Goal: Task Accomplishment & Management: Manage account settings

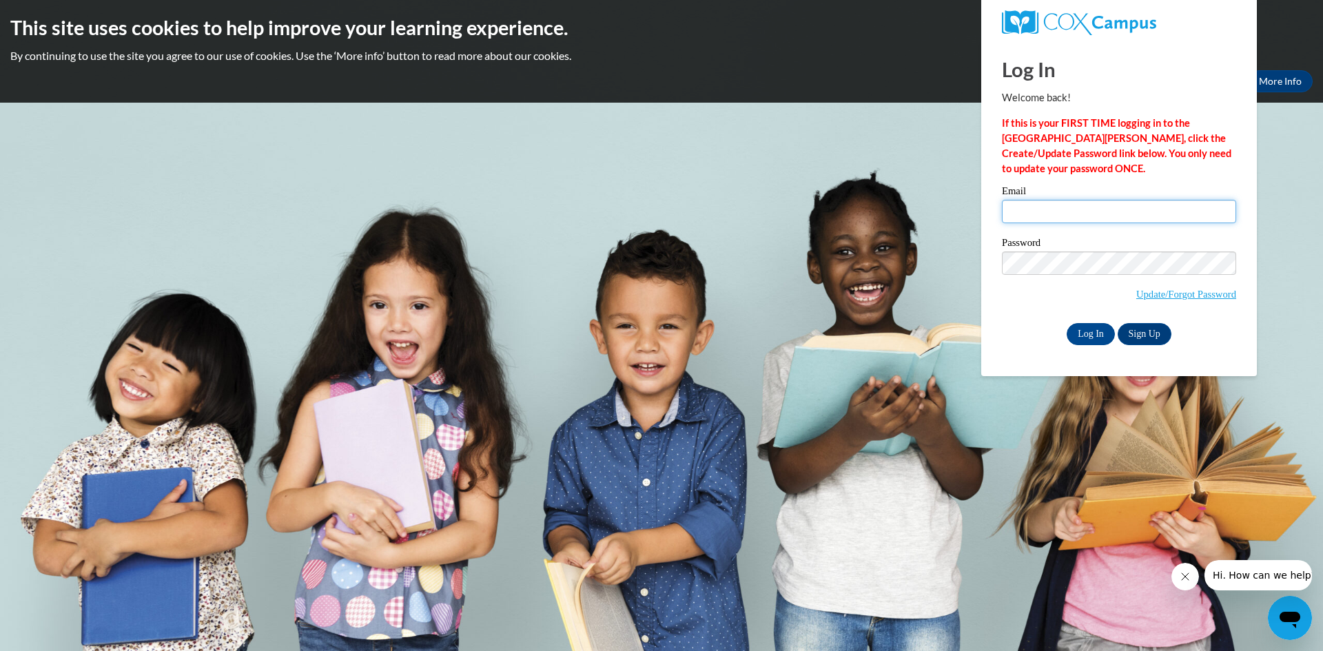
click at [1106, 209] on input "Email" at bounding box center [1119, 211] width 234 height 23
type input "n"
type input "[EMAIL_ADDRESS][DOMAIN_NAME]"
click at [1152, 296] on link "Update/Forgot Password" at bounding box center [1186, 294] width 100 height 11
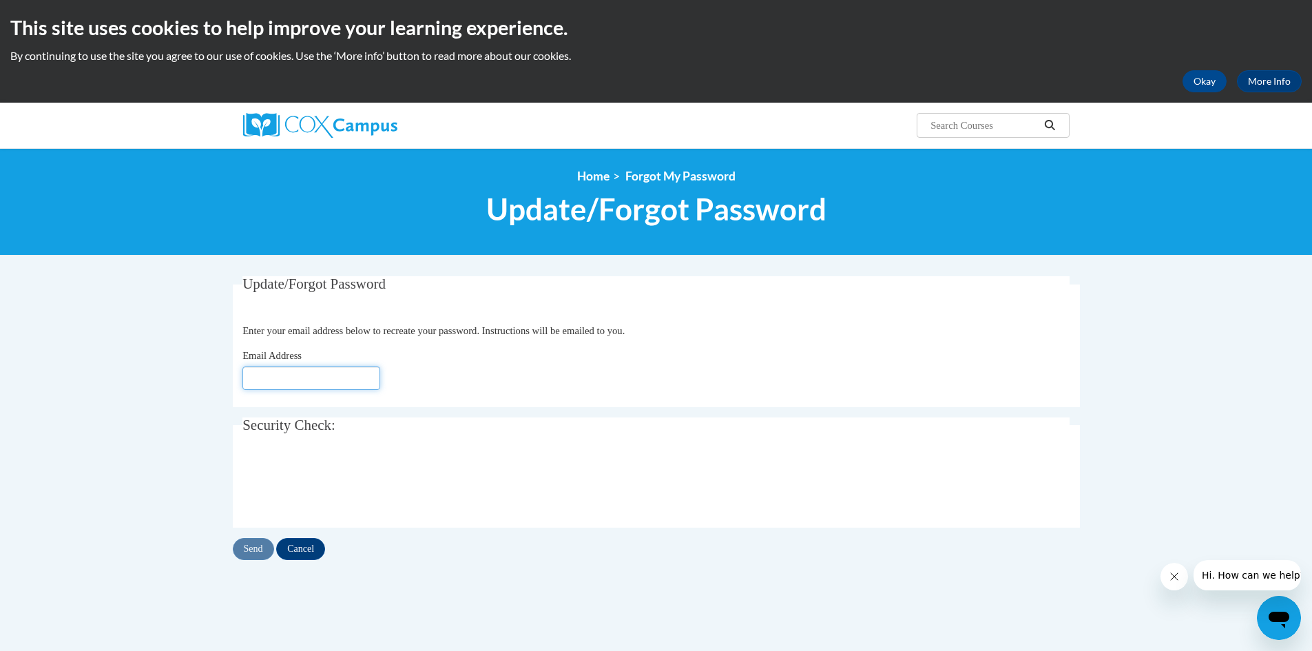
click at [347, 371] on input "Email Address" at bounding box center [311, 377] width 138 height 23
type input "a"
type input "mmcla"
